Goal: Task Accomplishment & Management: Manage account settings

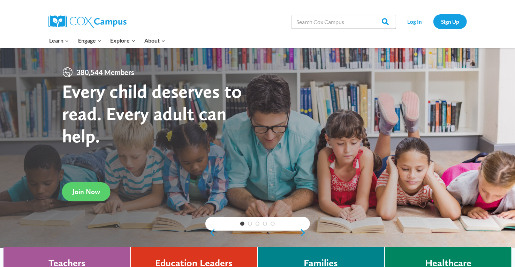
click at [0, 0] on link "PK-5 Structured Literacy Program" at bounding box center [0, 0] width 0 height 0
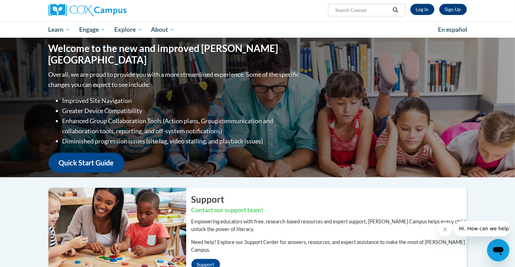
scroll to position [52, 0]
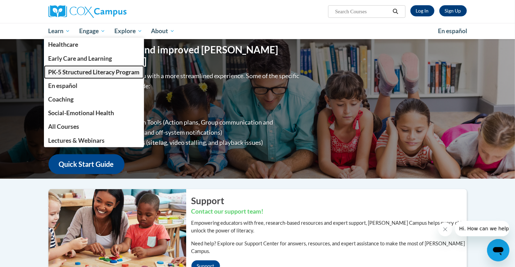
click at [80, 67] on link "PK-5 Structured Literacy Program" at bounding box center [94, 72] width 100 height 14
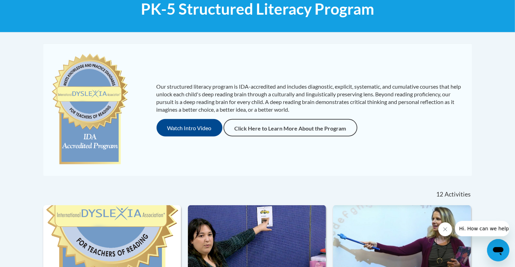
scroll to position [115, 0]
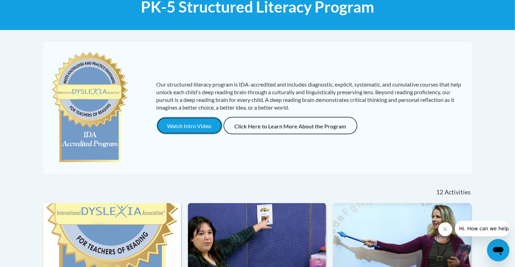
click at [175, 127] on button "Watch Intro Video" at bounding box center [190, 125] width 66 height 17
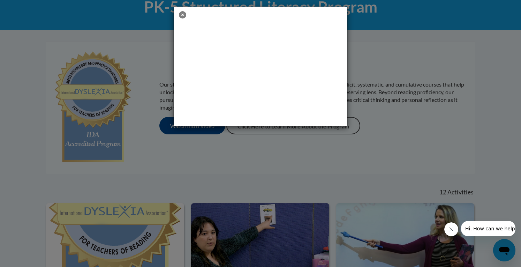
click at [181, 15] on icon "button" at bounding box center [182, 14] width 7 height 7
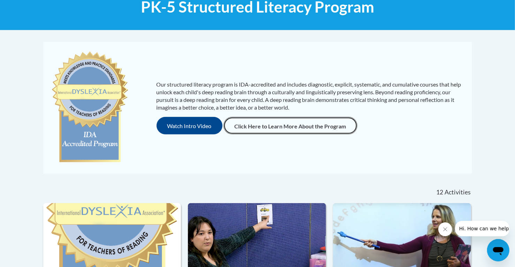
click at [264, 124] on link "Click Here to Learn More About the Program" at bounding box center [291, 125] width 134 height 17
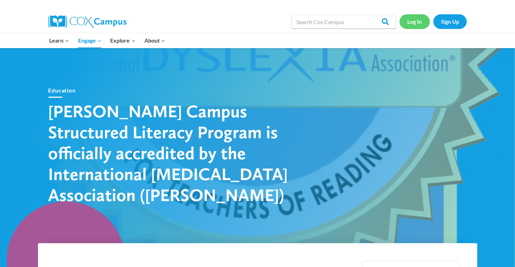
click at [415, 21] on link "Log In" at bounding box center [415, 21] width 30 height 14
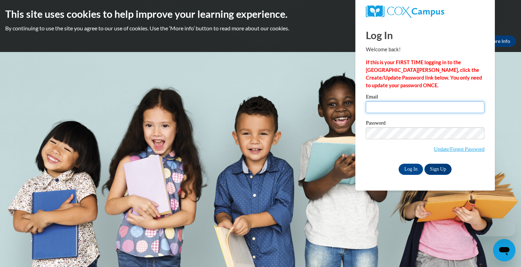
click at [402, 111] on input "Email" at bounding box center [425, 107] width 119 height 12
type input "hopefriday86@gmail.com"
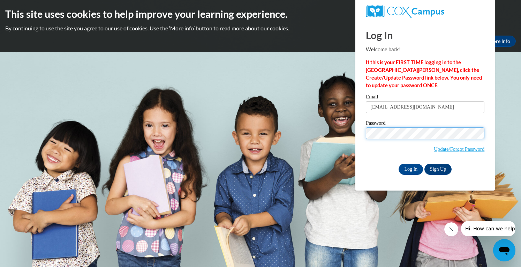
click at [399, 164] on input "Log In" at bounding box center [411, 169] width 24 height 11
